Goal: Find specific page/section: Find specific page/section

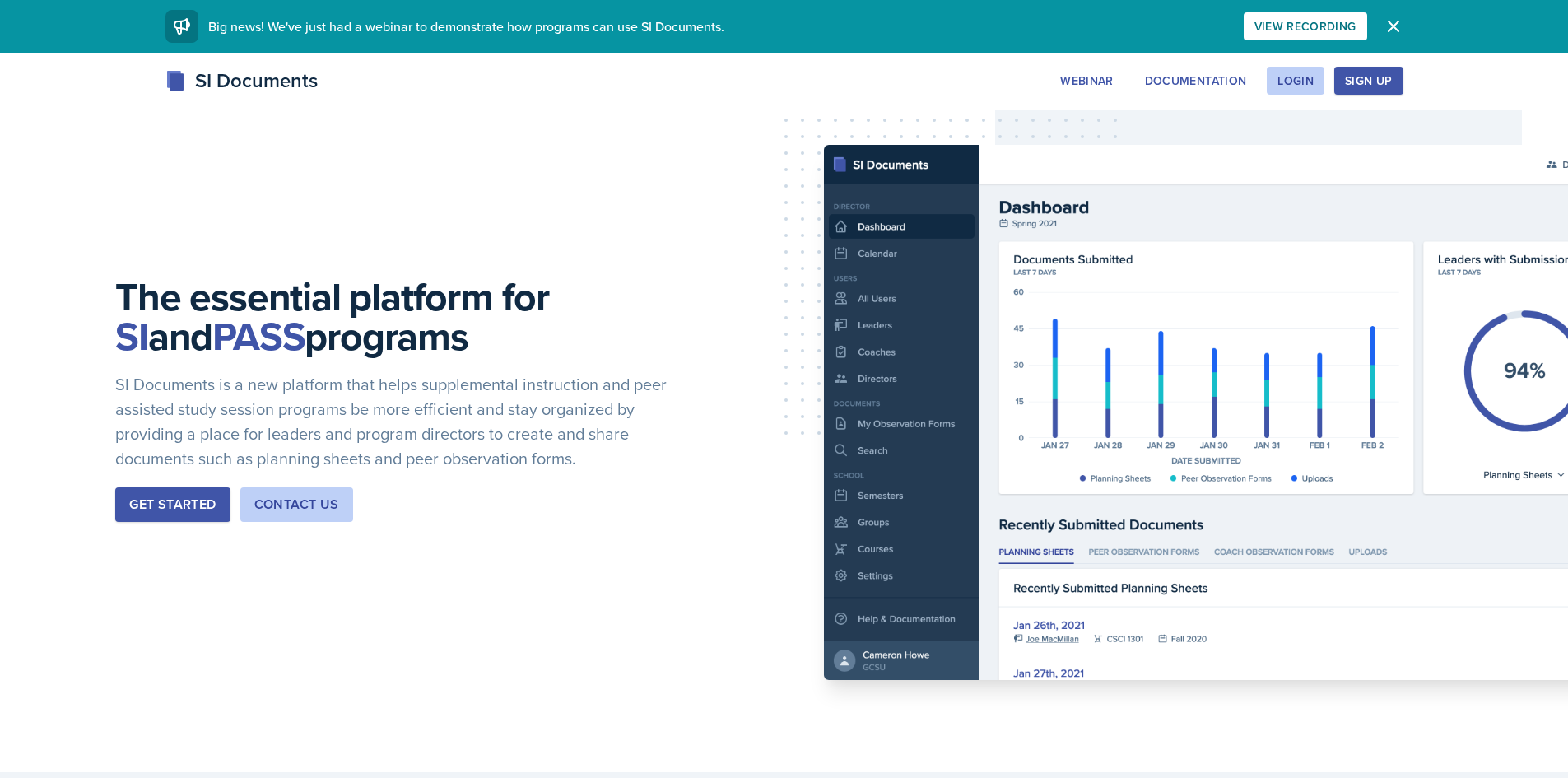
click at [765, 176] on div "The essential platform for SI and PASS programs SI Documents is a new platform …" at bounding box center [784, 412] width 1568 height 719
click at [1322, 90] on button "Login" at bounding box center [1296, 80] width 58 height 28
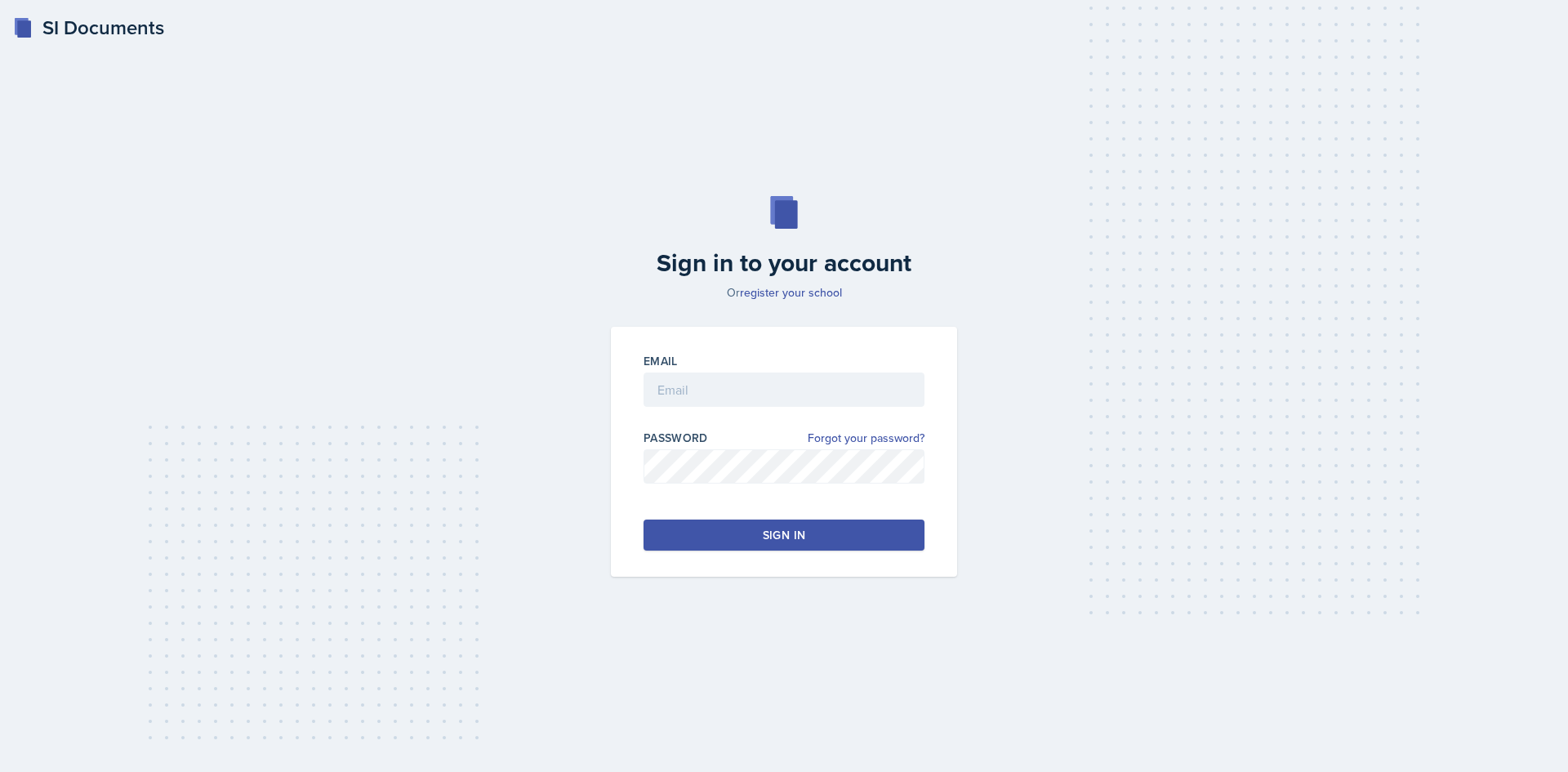
drag, startPoint x: 838, startPoint y: 371, endPoint x: 830, endPoint y: 392, distance: 22.5
click at [837, 371] on div "Email" at bounding box center [784, 388] width 281 height 70
click at [824, 395] on input "email" at bounding box center [784, 390] width 281 height 35
type input "[EMAIL_ADDRESS][DOMAIN_NAME]"
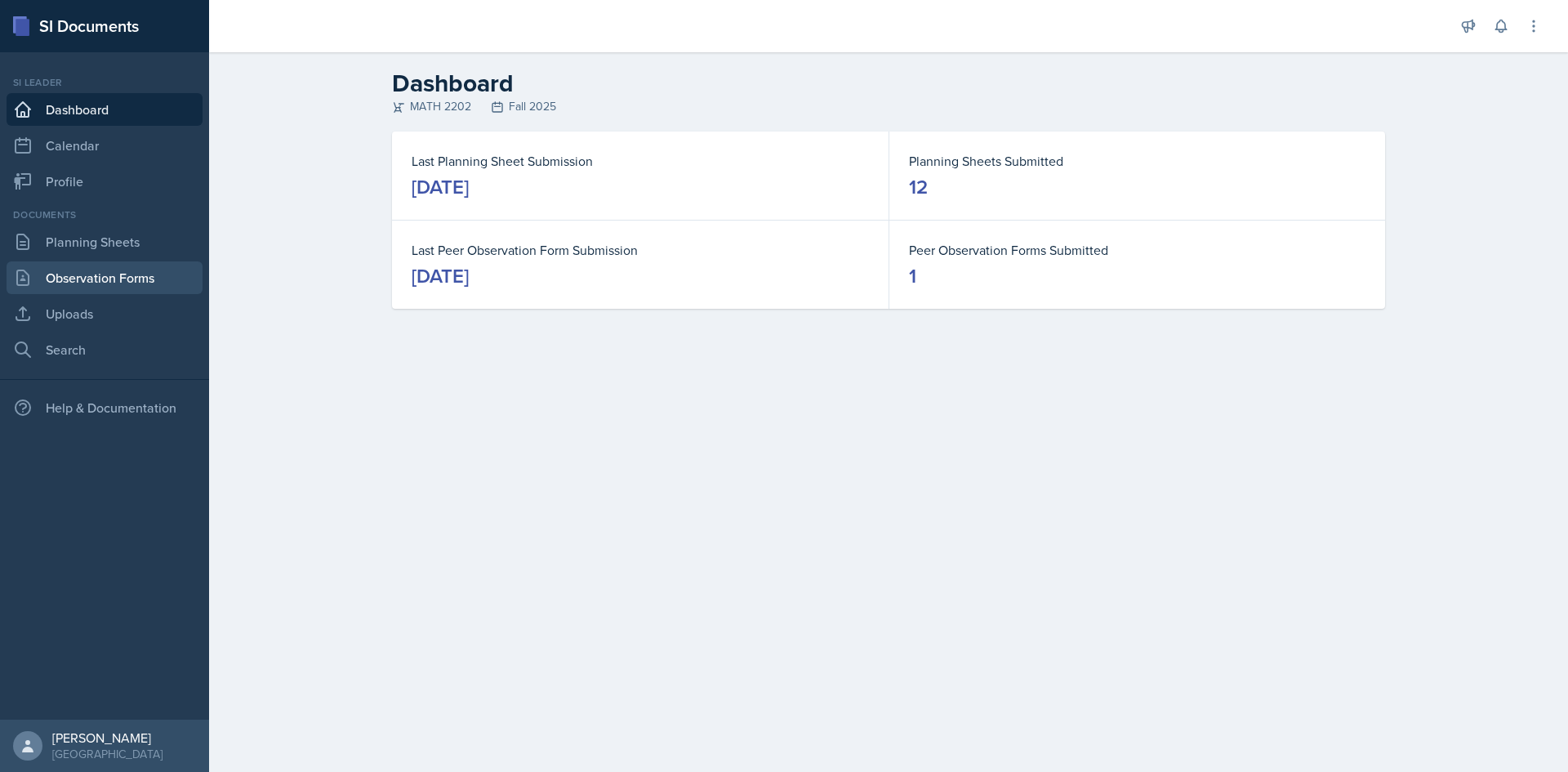
click at [73, 275] on link "Observation Forms" at bounding box center [104, 277] width 196 height 33
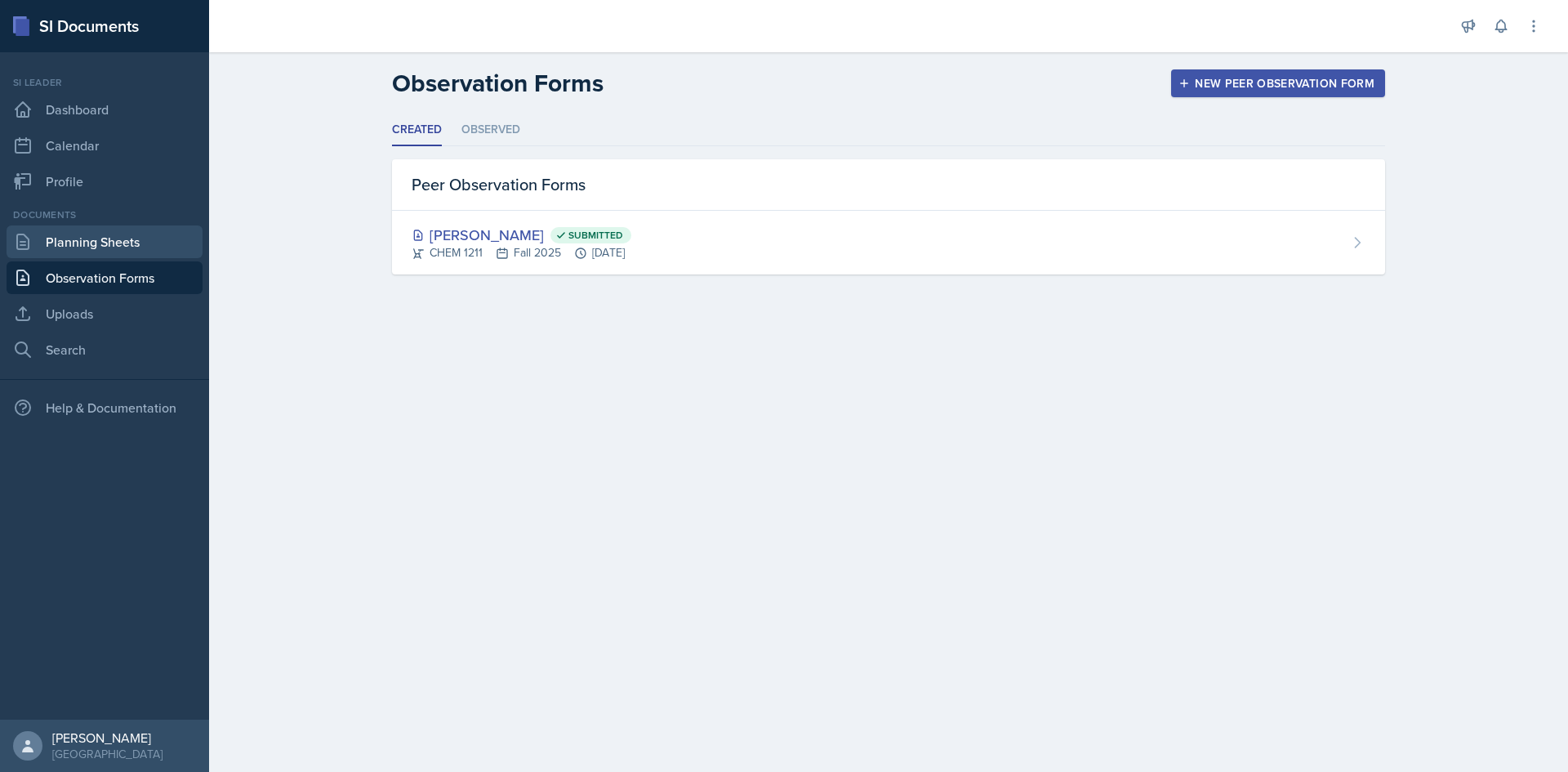
click at [75, 242] on link "Planning Sheets" at bounding box center [104, 242] width 196 height 33
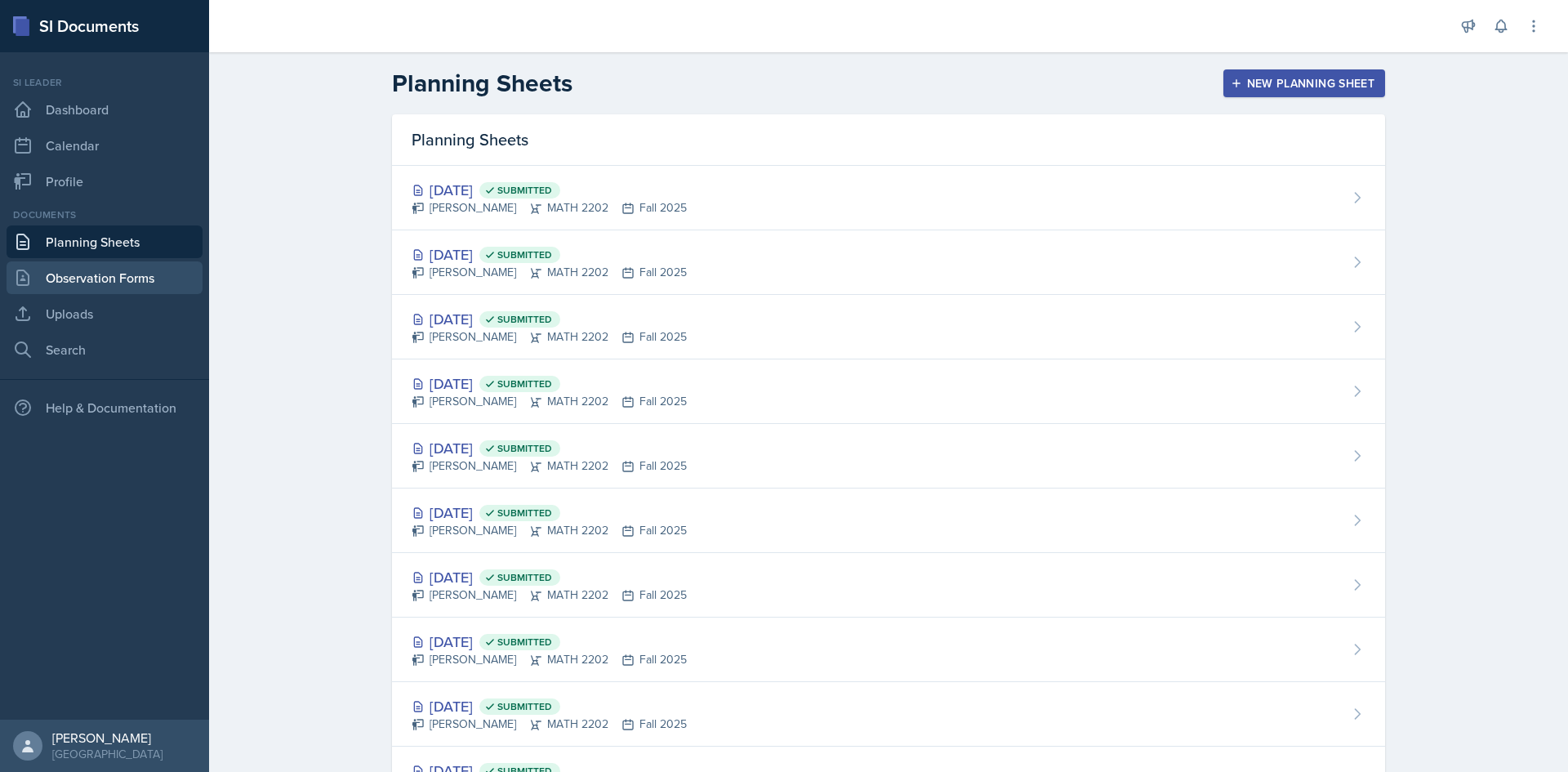
click at [84, 289] on link "Observation Forms" at bounding box center [104, 277] width 196 height 33
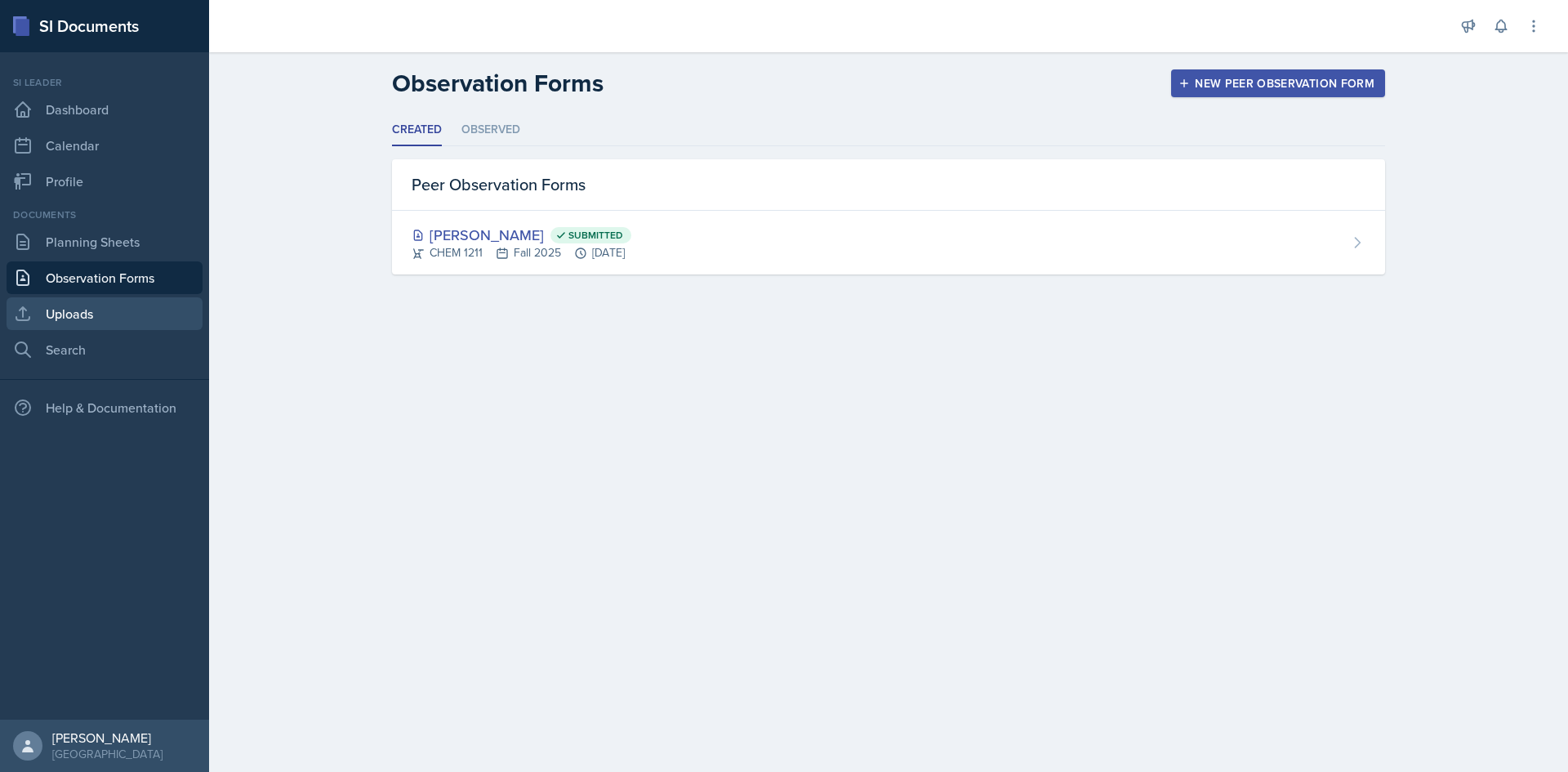
click at [81, 313] on link "Uploads" at bounding box center [104, 313] width 196 height 33
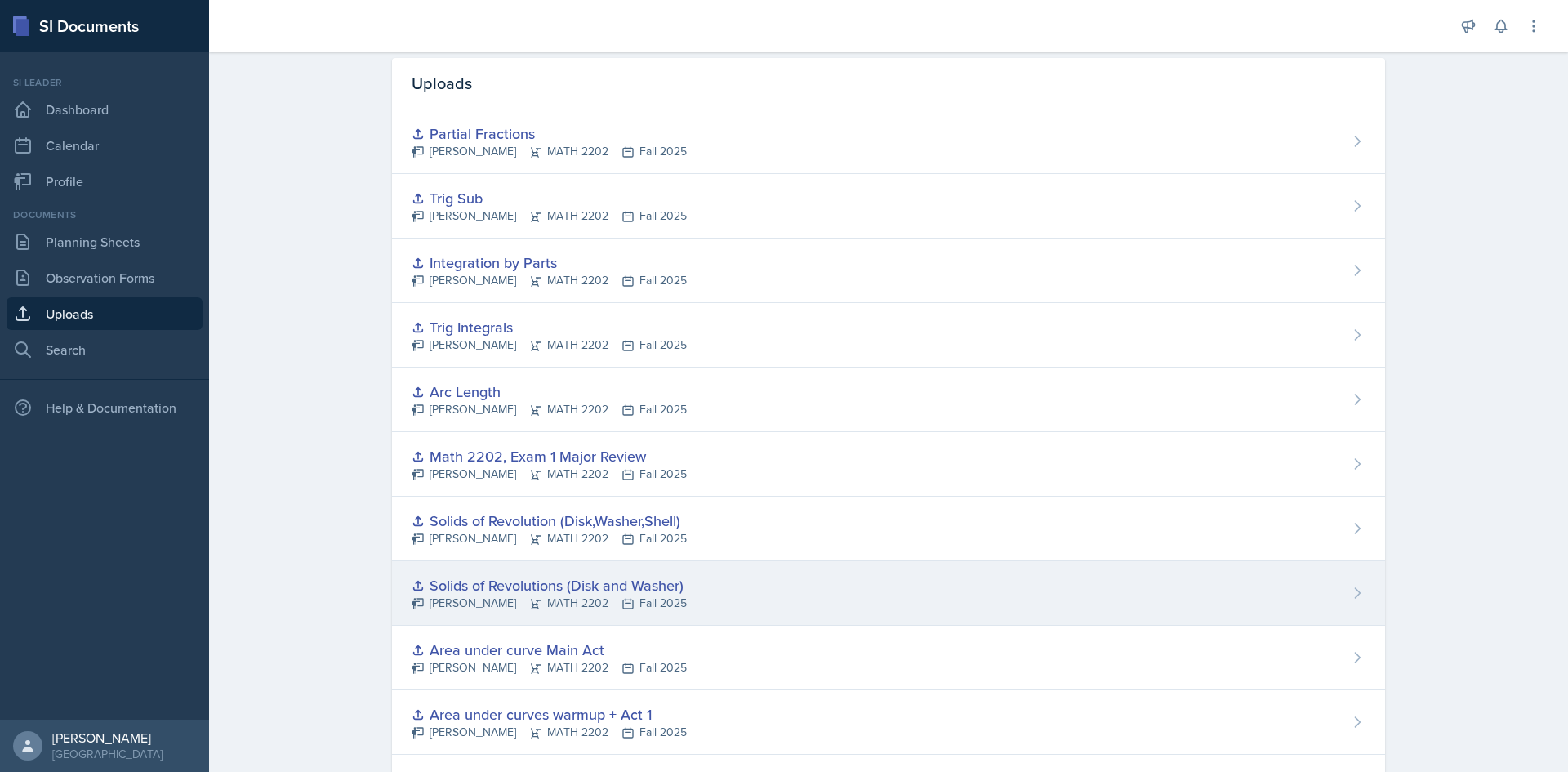
scroll to position [81, 0]
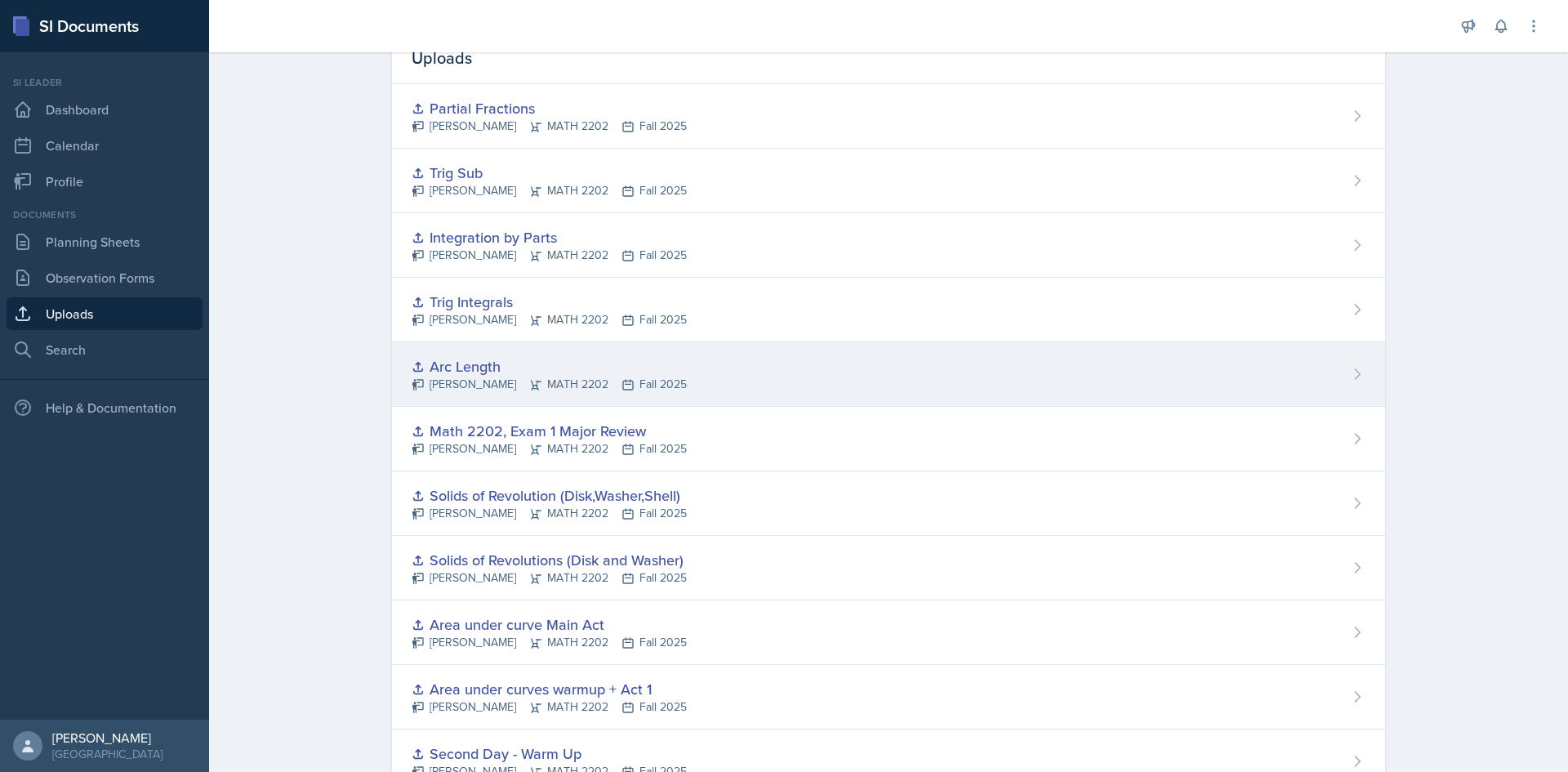
click at [486, 375] on div "[PERSON_NAME] MATH 2202 Fall 2025" at bounding box center [549, 383] width 275 height 17
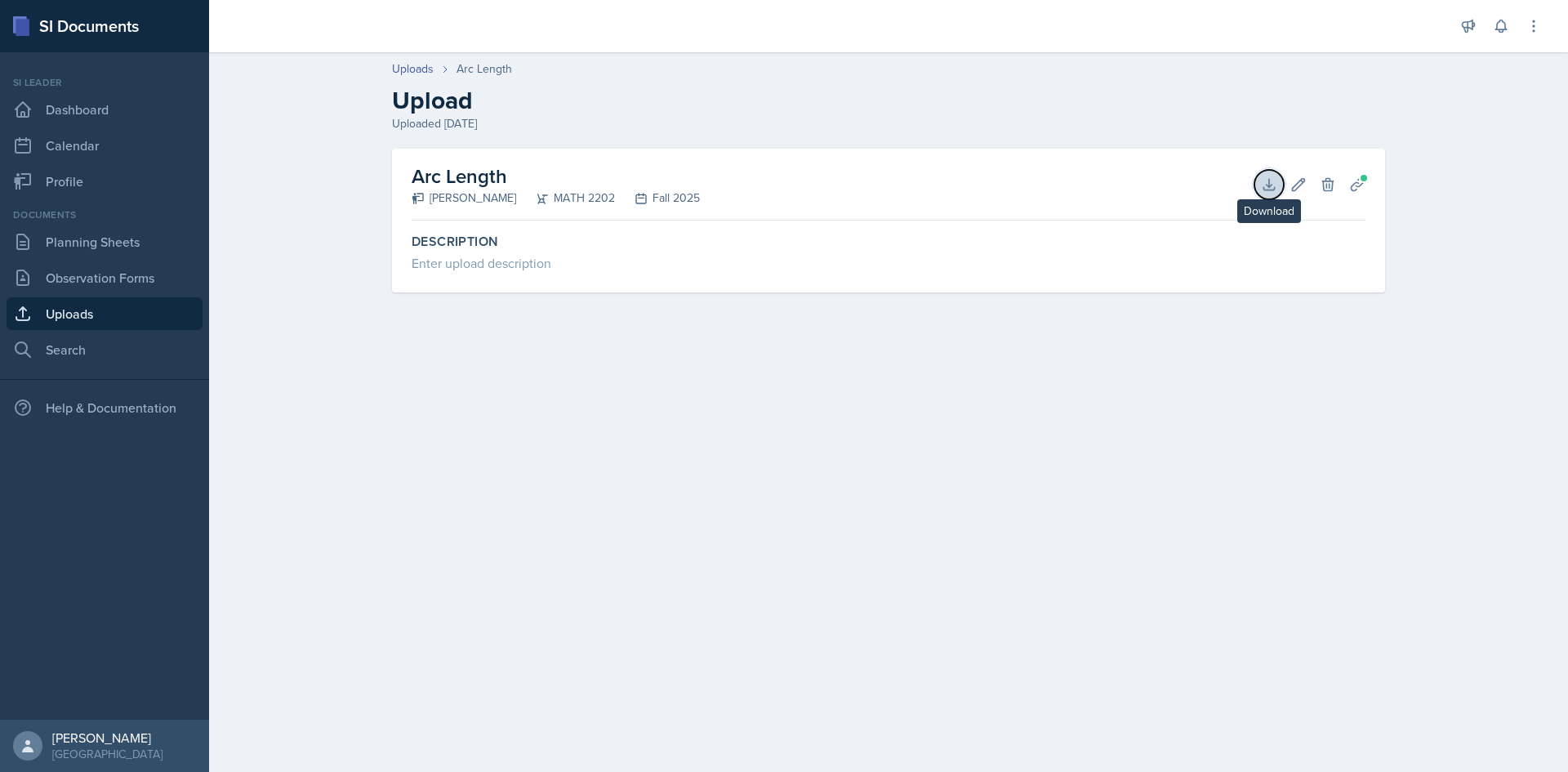
click at [1269, 181] on icon at bounding box center [1269, 184] width 16 height 16
